Goal: Task Accomplishment & Management: Manage account settings

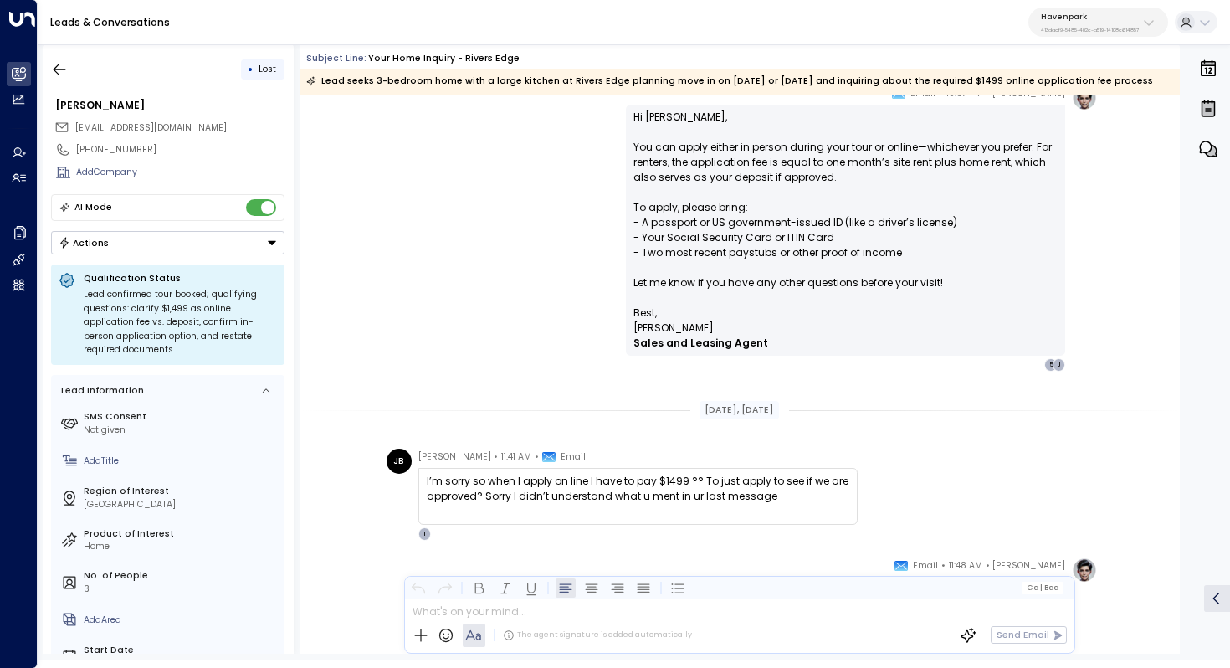
scroll to position [12501, 0]
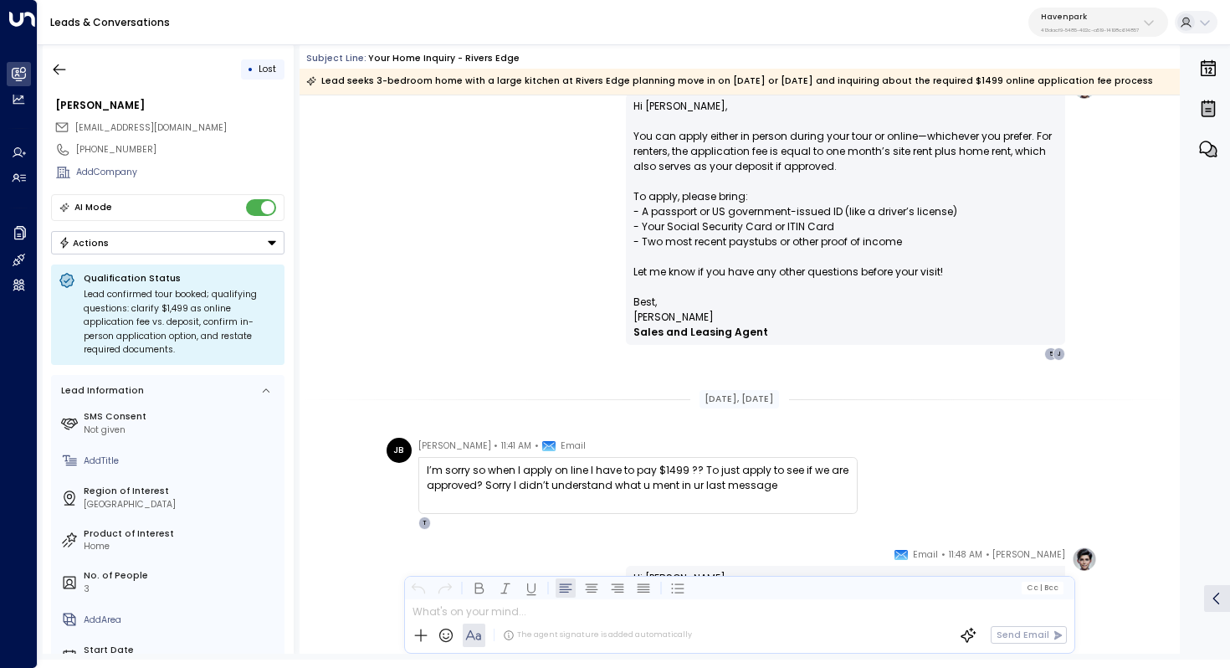
click at [628, 475] on div "I’m sorry so when I apply on line I have to pay $1499 ?? To just apply to see i…" at bounding box center [638, 478] width 423 height 30
click at [646, 471] on div "I’m sorry so when I apply on line I have to pay $1499 ?? To just apply to see i…" at bounding box center [638, 478] width 423 height 30
click at [647, 471] on div "I’m sorry so when I apply on line I have to pay $1499 ?? To just apply to see i…" at bounding box center [638, 478] width 423 height 30
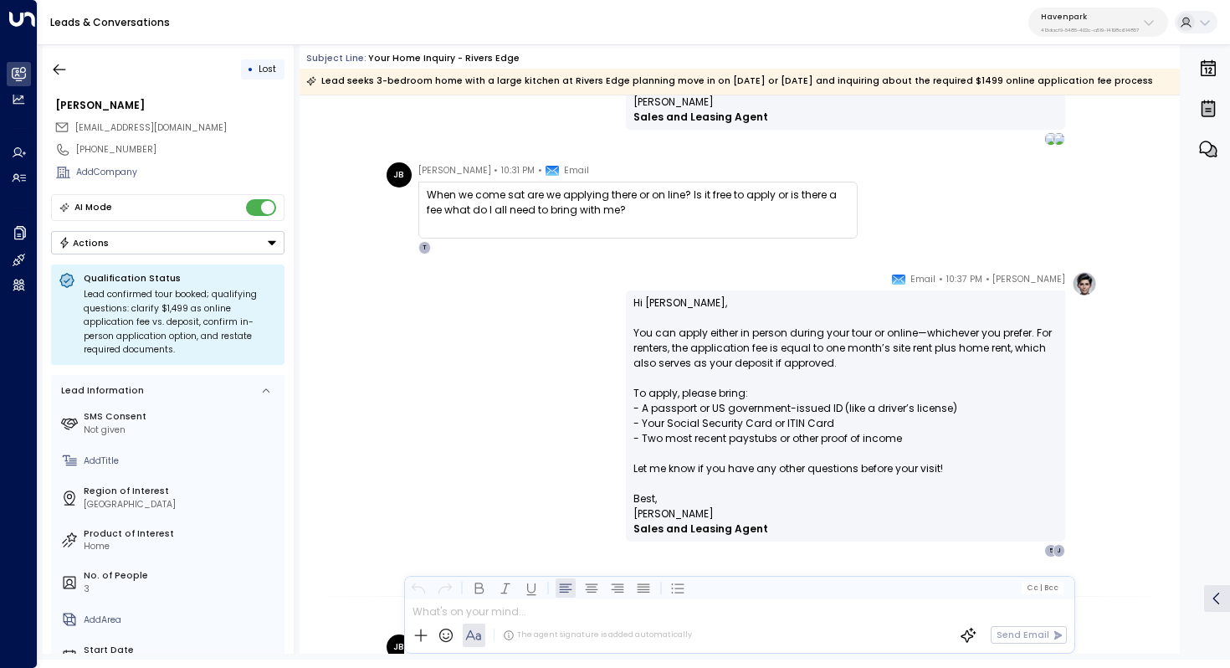
scroll to position [12305, 0]
drag, startPoint x: 768, startPoint y: 333, endPoint x: 766, endPoint y: 341, distance: 8.5
click at [766, 341] on p "Hi [PERSON_NAME], You can apply either in person during your tour or online—whi…" at bounding box center [845, 393] width 424 height 196
click at [787, 338] on p "Hi [PERSON_NAME], You can apply either in person during your tour or online—whi…" at bounding box center [845, 393] width 424 height 196
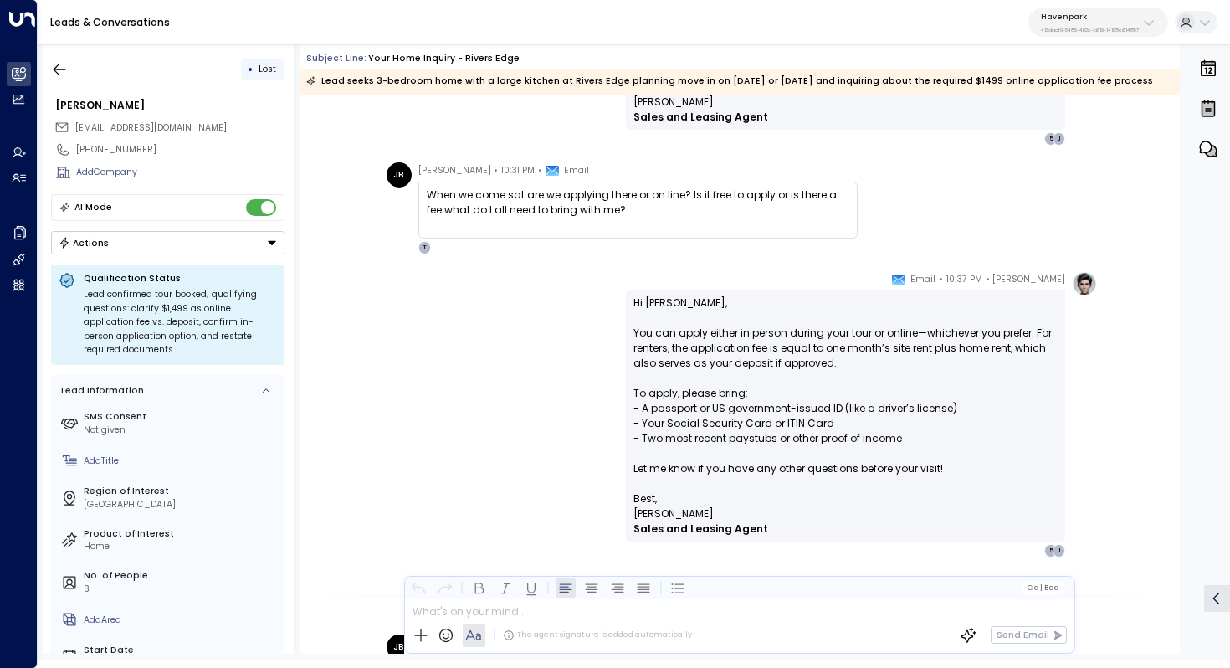
click at [794, 335] on p "Hi [PERSON_NAME], You can apply either in person during your tour or online—whi…" at bounding box center [845, 393] width 424 height 196
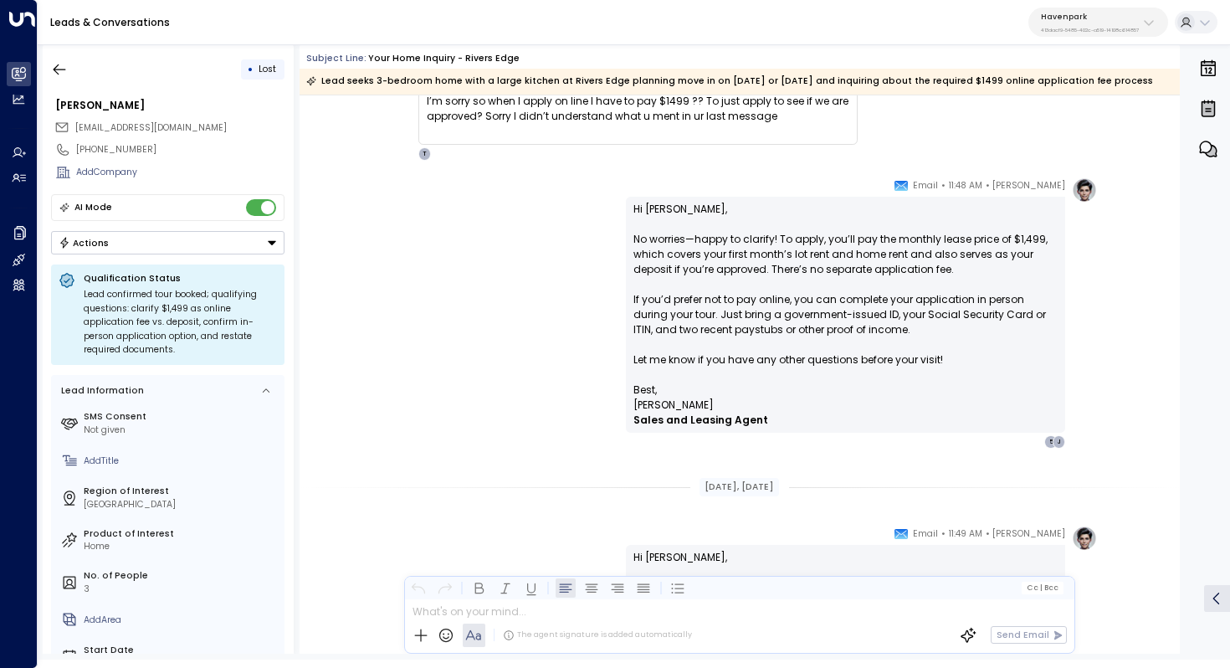
scroll to position [11798, 0]
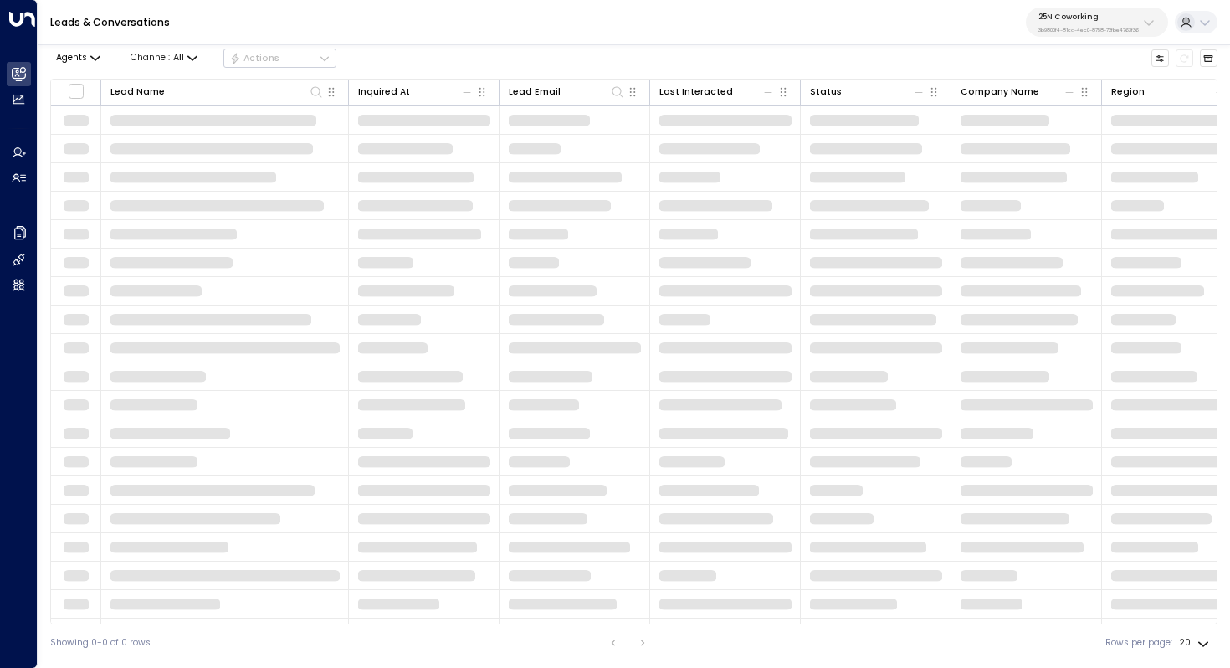
click at [1105, 16] on p "25N Coworking" at bounding box center [1088, 17] width 100 height 10
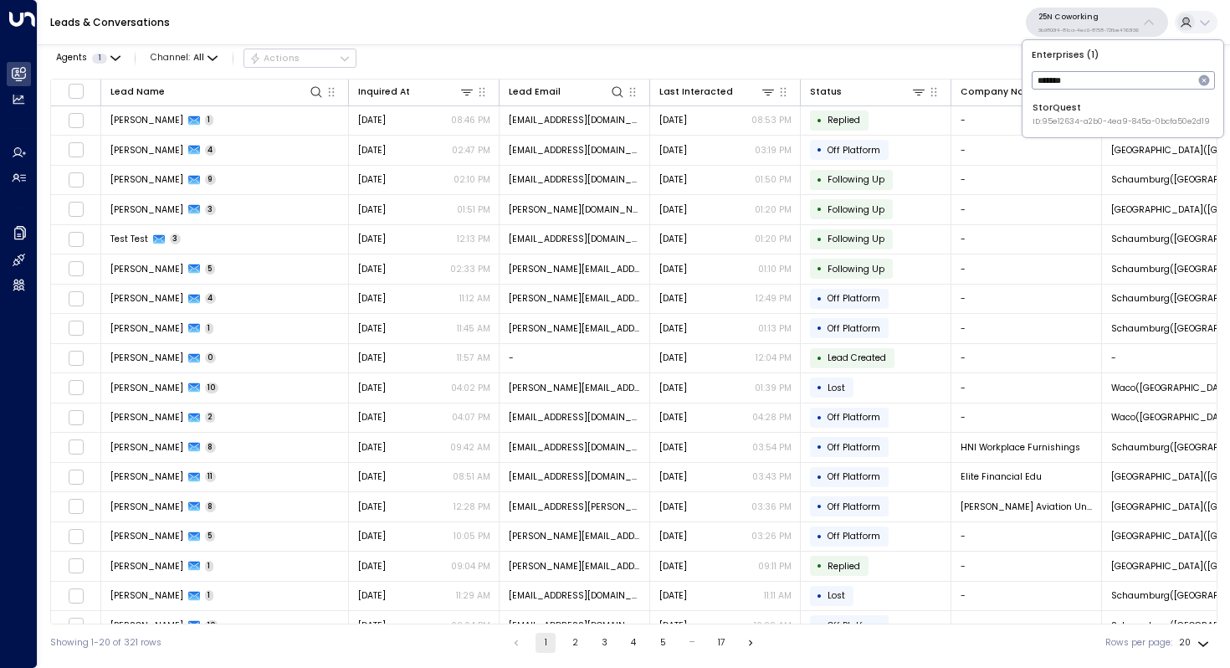
type input "*******"
click at [1079, 105] on div "StorQuest ID: 95e12634-a2b0-4ea9-845a-0bcfa50e2d19" at bounding box center [1121, 114] width 177 height 26
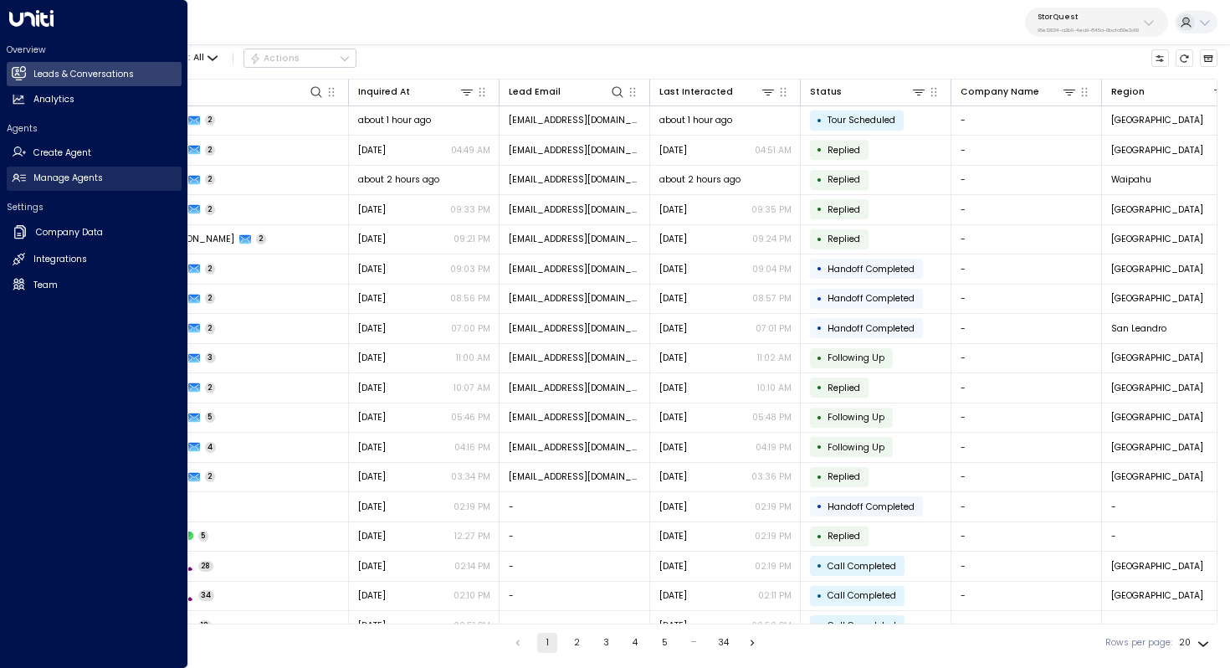
click at [66, 185] on link "Manage Agents Manage Agents" at bounding box center [94, 179] width 175 height 24
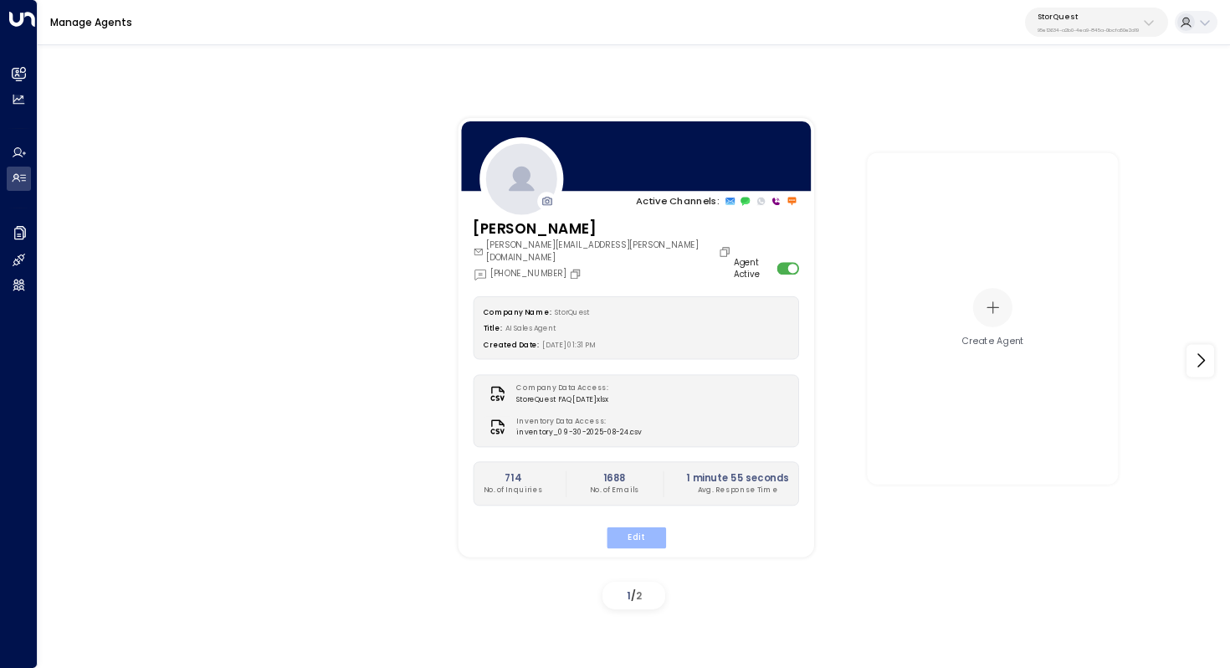
click at [631, 526] on button "Edit" at bounding box center [635, 537] width 59 height 22
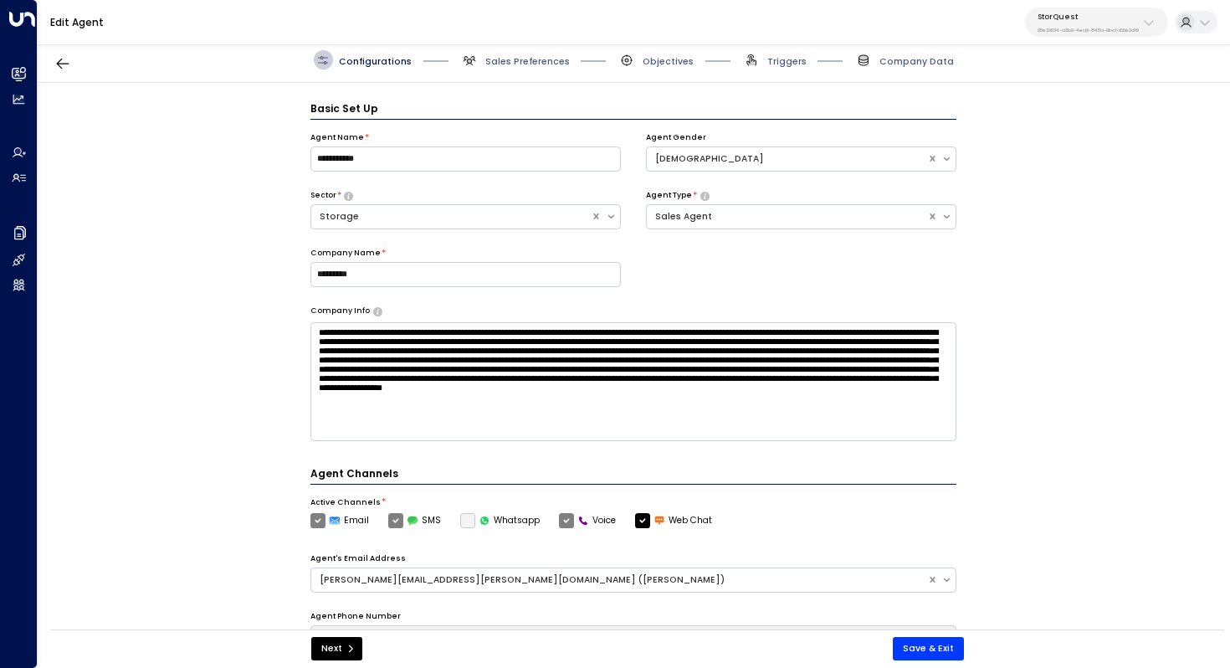
scroll to position [18, 0]
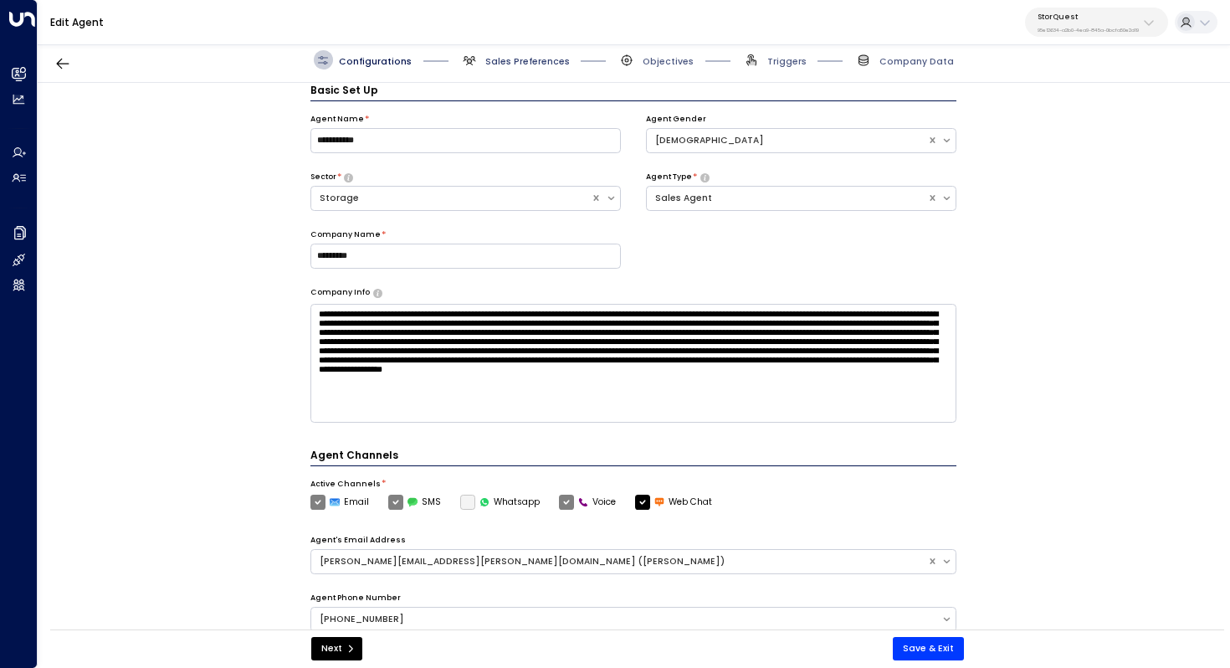
click at [507, 57] on span "Sales Preferences" at bounding box center [527, 61] width 85 height 13
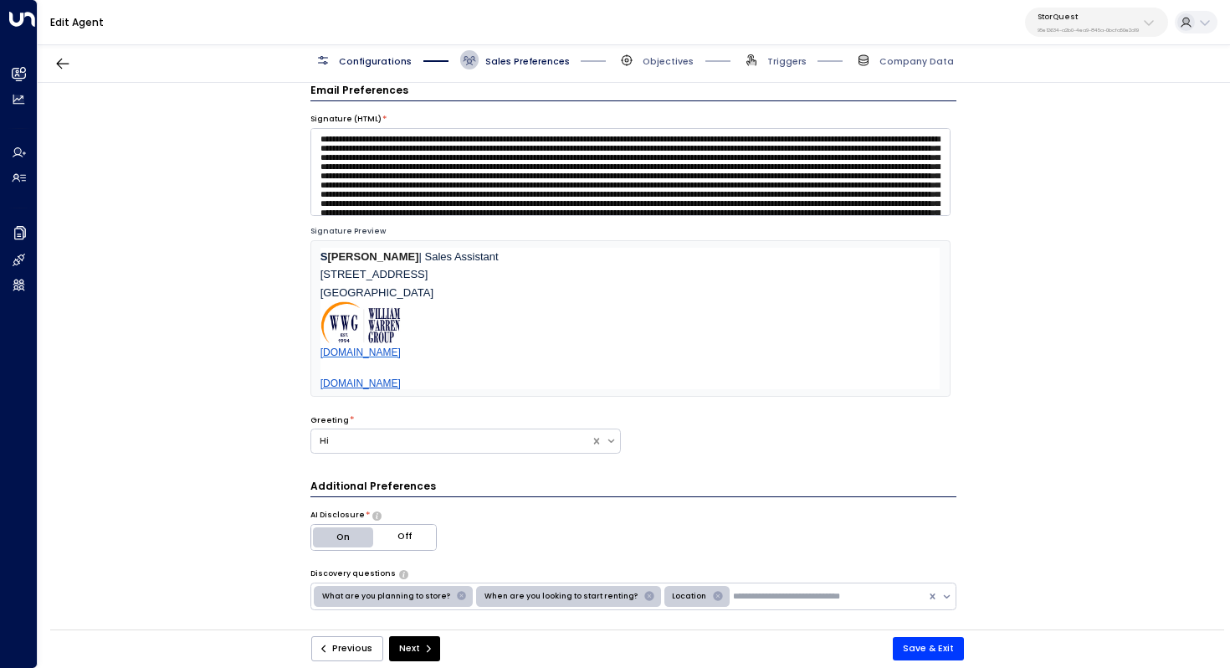
click at [385, 51] on span "Configurations" at bounding box center [363, 59] width 98 height 19
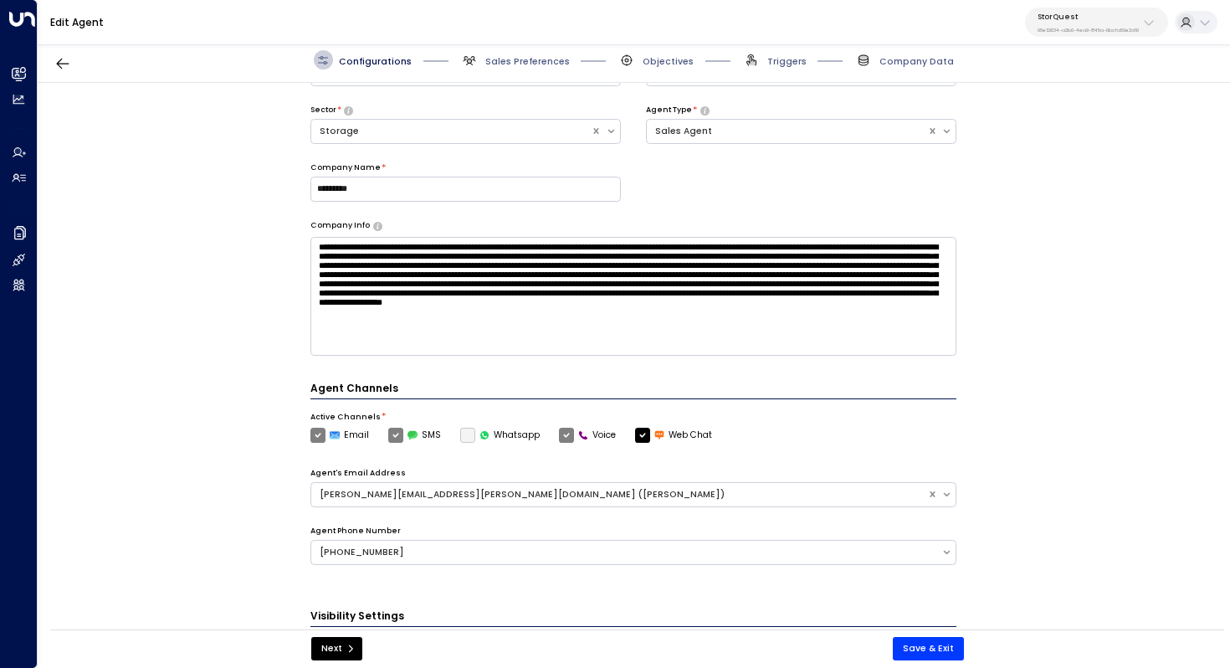
scroll to position [0, 0]
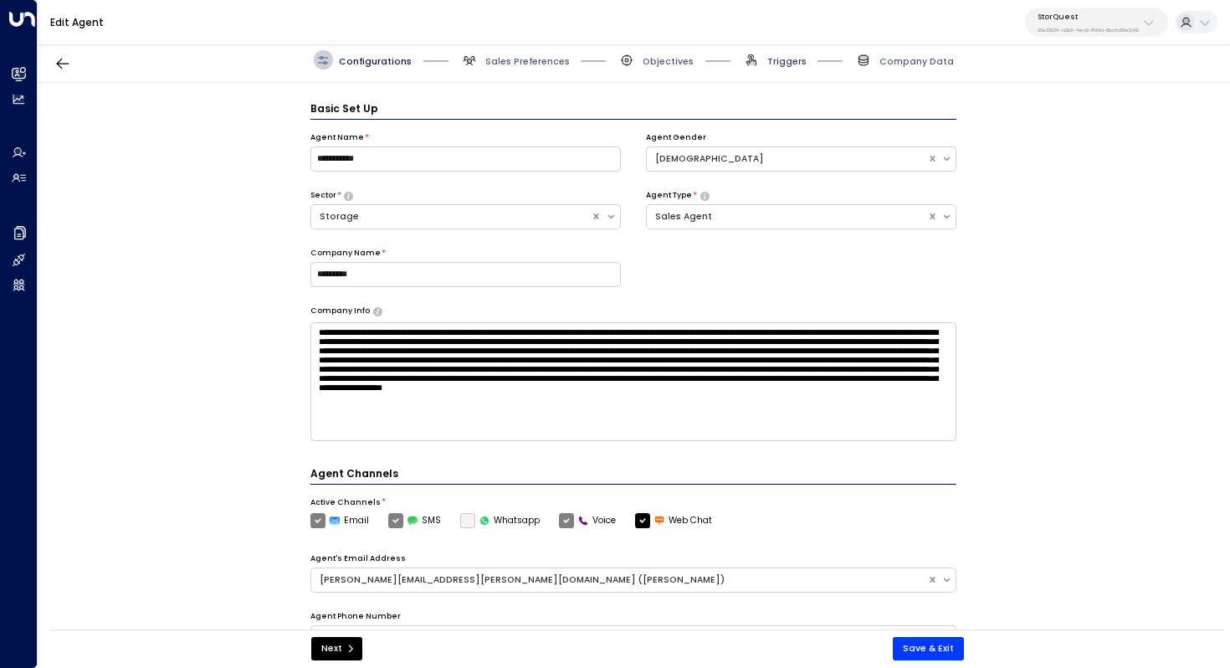
click at [782, 59] on span "Triggers" at bounding box center [786, 61] width 39 height 13
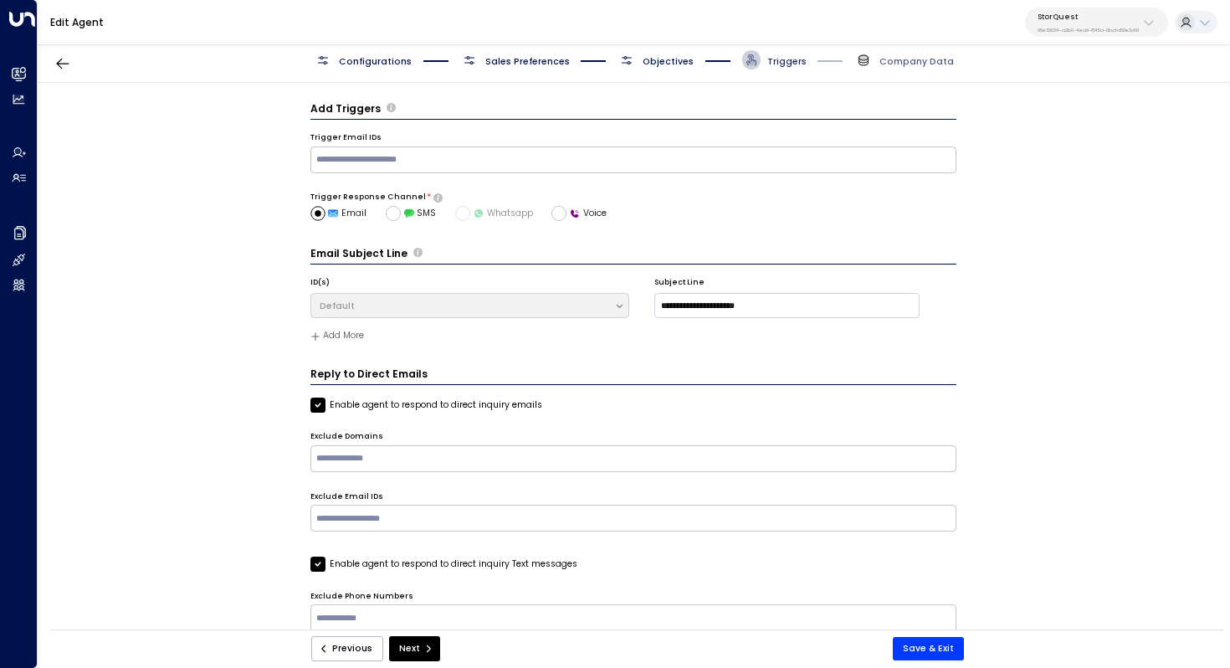
scroll to position [18, 0]
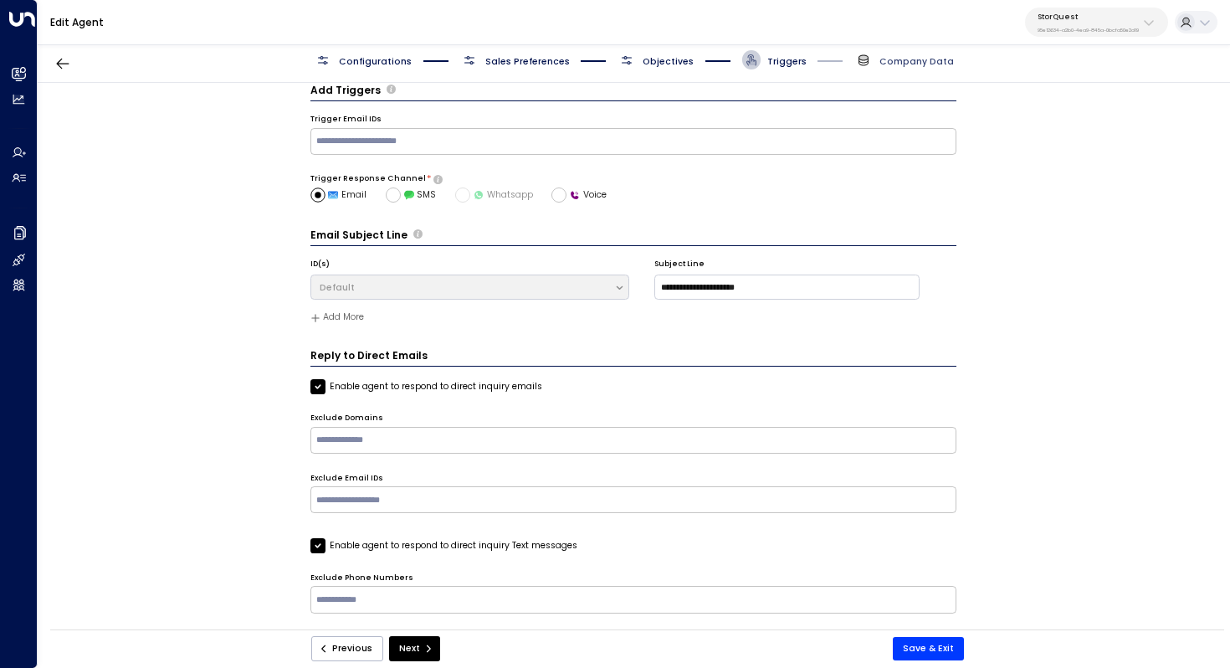
click at [914, 59] on span "Company Data" at bounding box center [916, 61] width 74 height 13
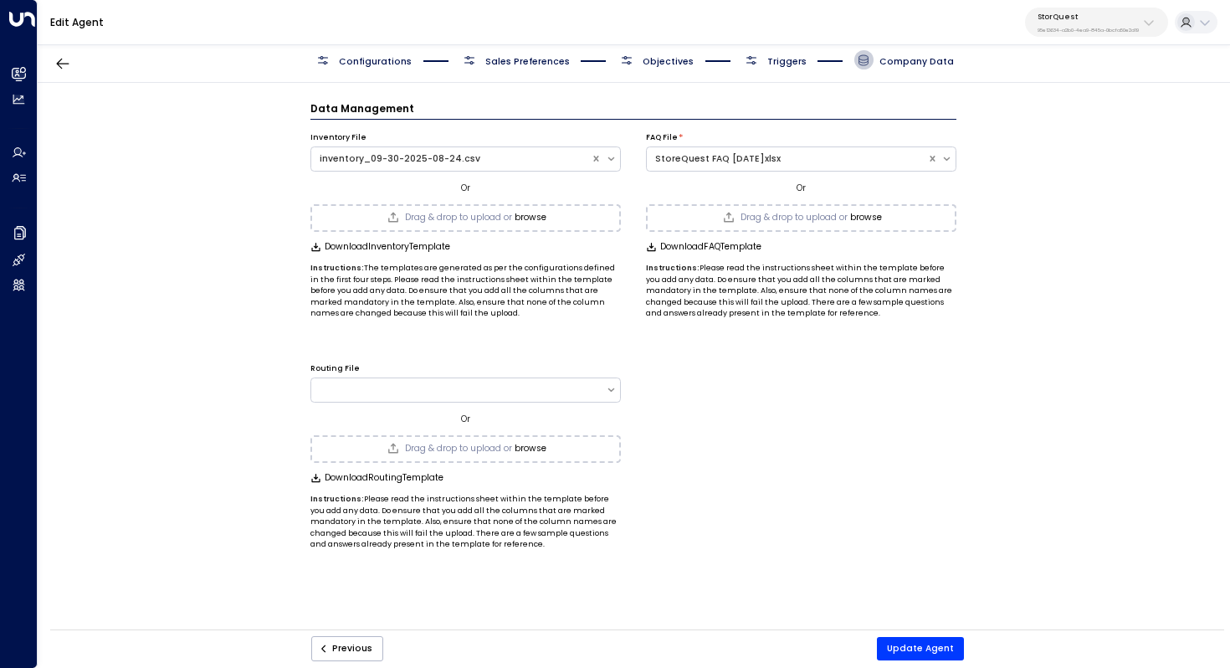
click at [826, 56] on div "Configurations Sales Preferences Objectives Triggers Company Data" at bounding box center [634, 59] width 640 height 19
click at [797, 57] on span "Triggers" at bounding box center [786, 61] width 39 height 13
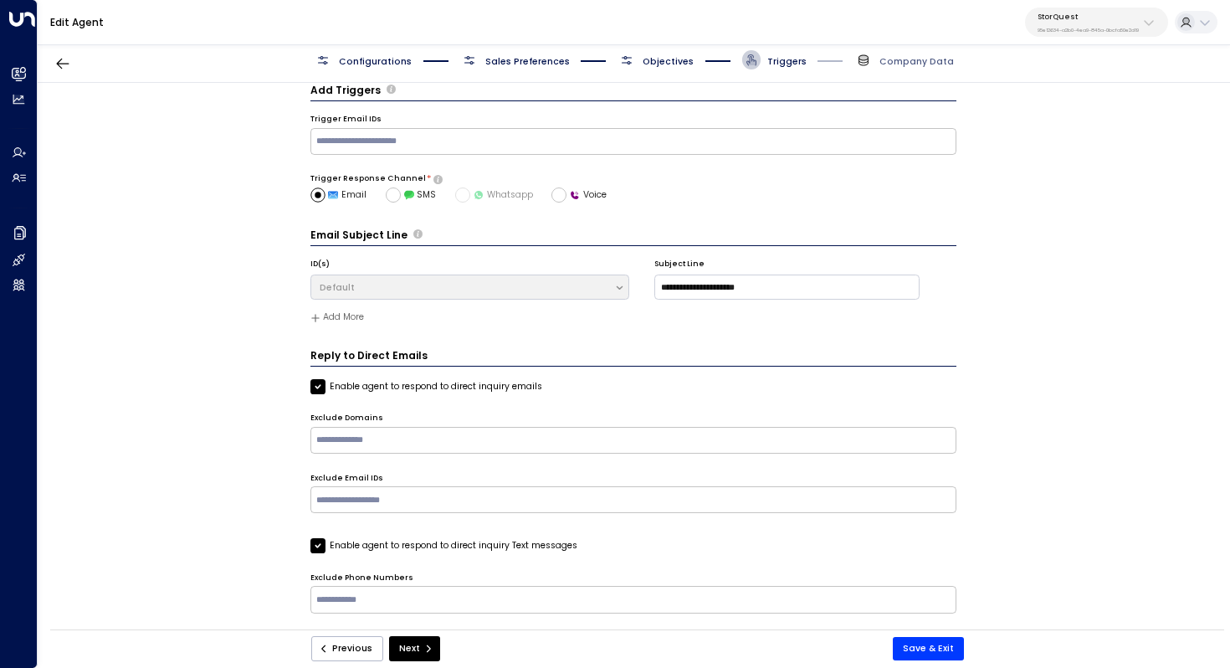
scroll to position [24, 0]
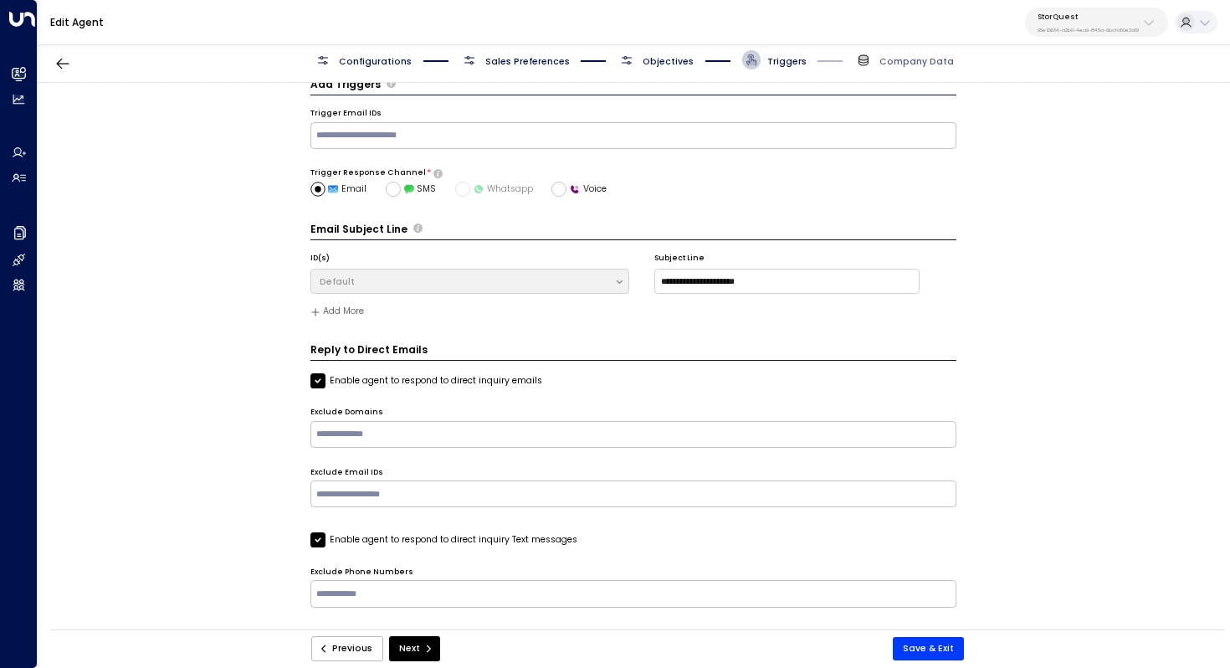
click at [662, 60] on span "Objectives" at bounding box center [668, 61] width 51 height 13
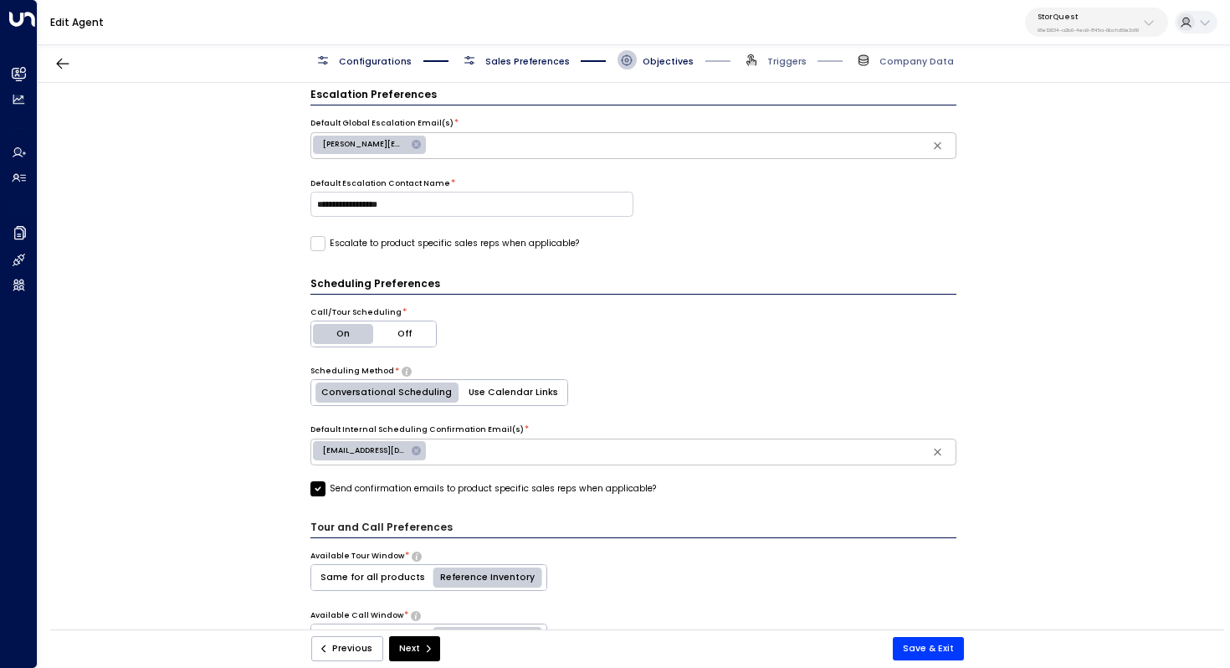
scroll to position [21, 0]
